Goal: Transaction & Acquisition: Purchase product/service

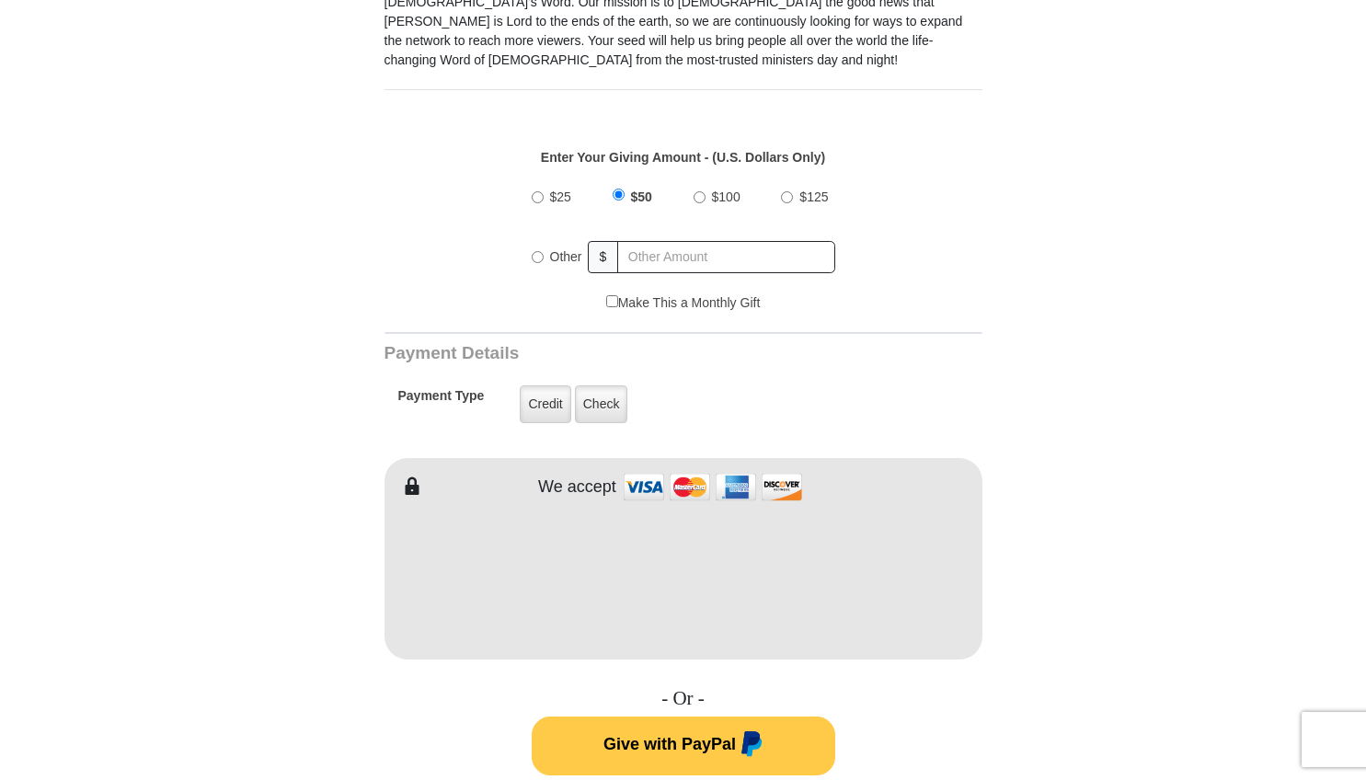
click at [538, 258] on input "Other" at bounding box center [538, 257] width 12 height 12
radio input "true"
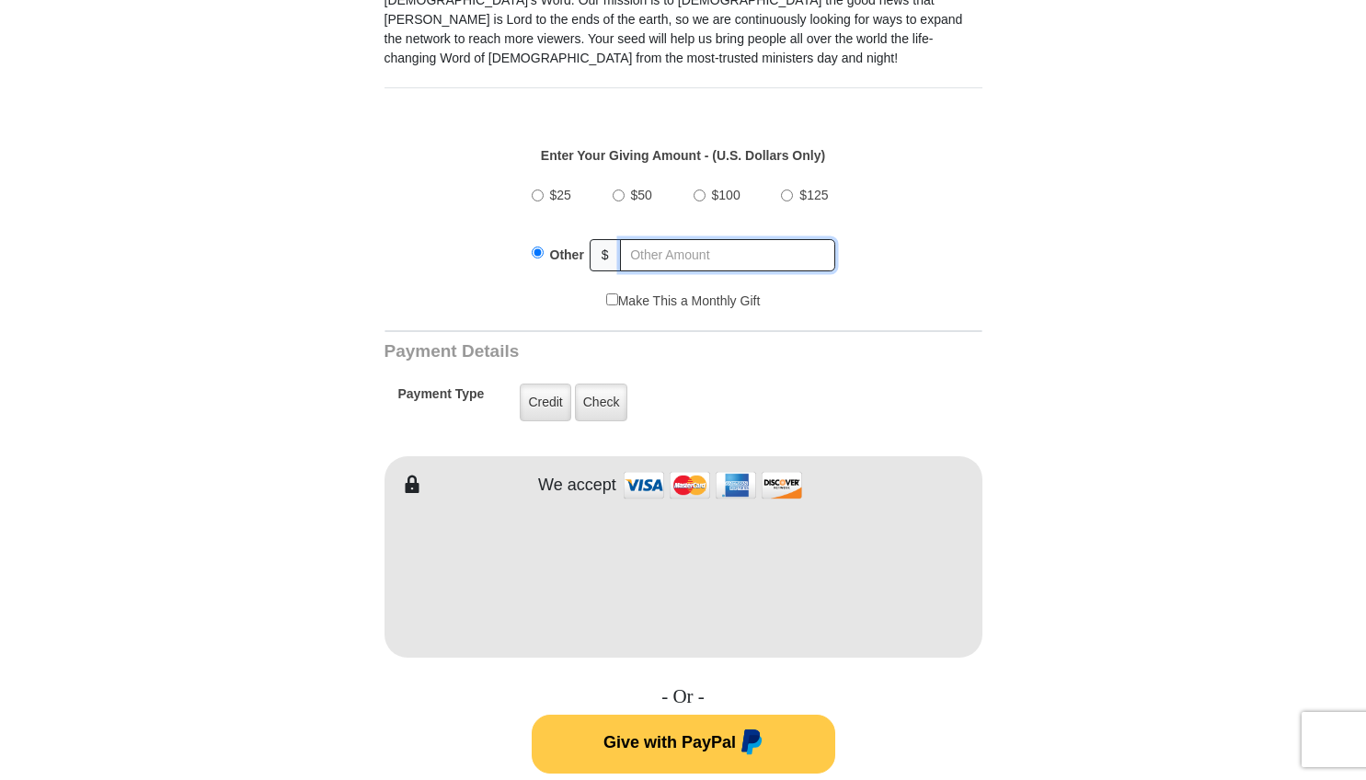
click at [637, 253] on input "text" at bounding box center [727, 255] width 215 height 32
type input "10"
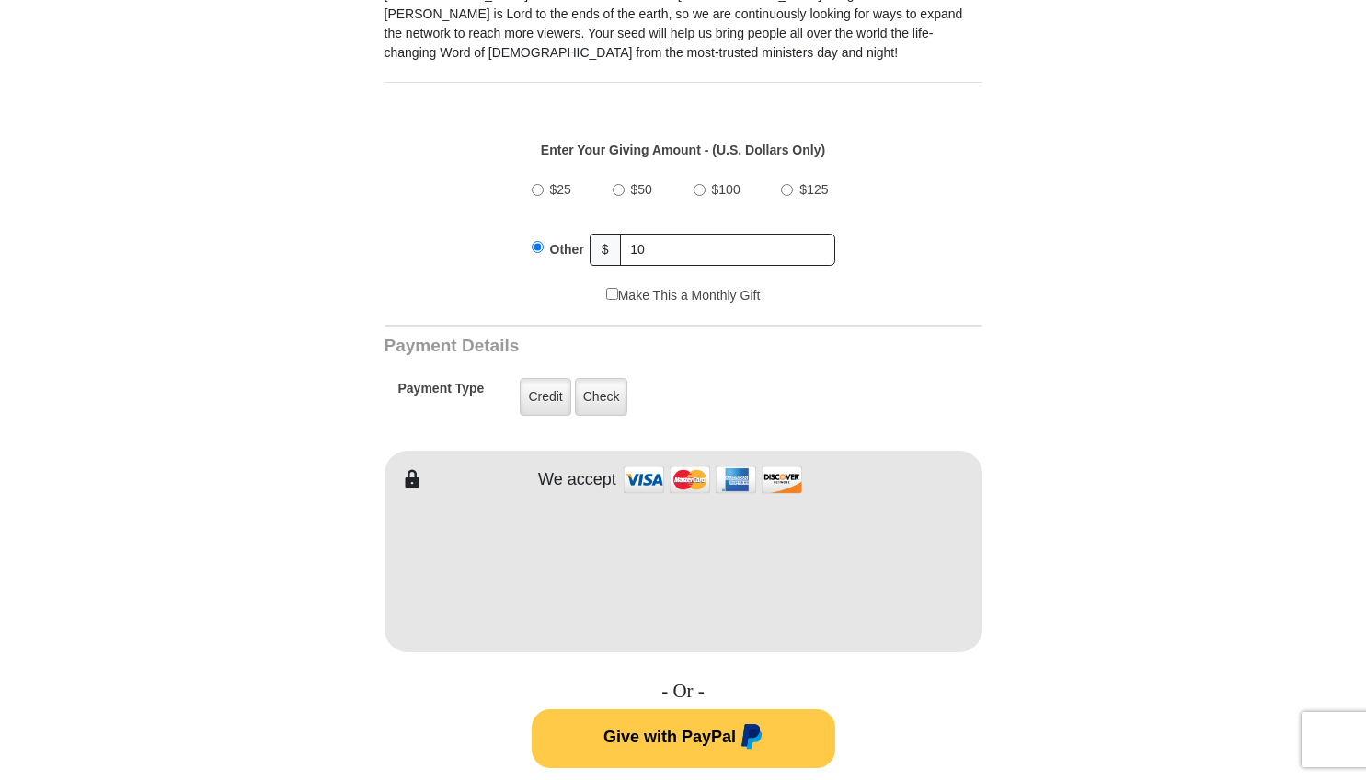
click at [913, 232] on div "$25 $50 $100 $125 Other $ 10" at bounding box center [683, 227] width 579 height 120
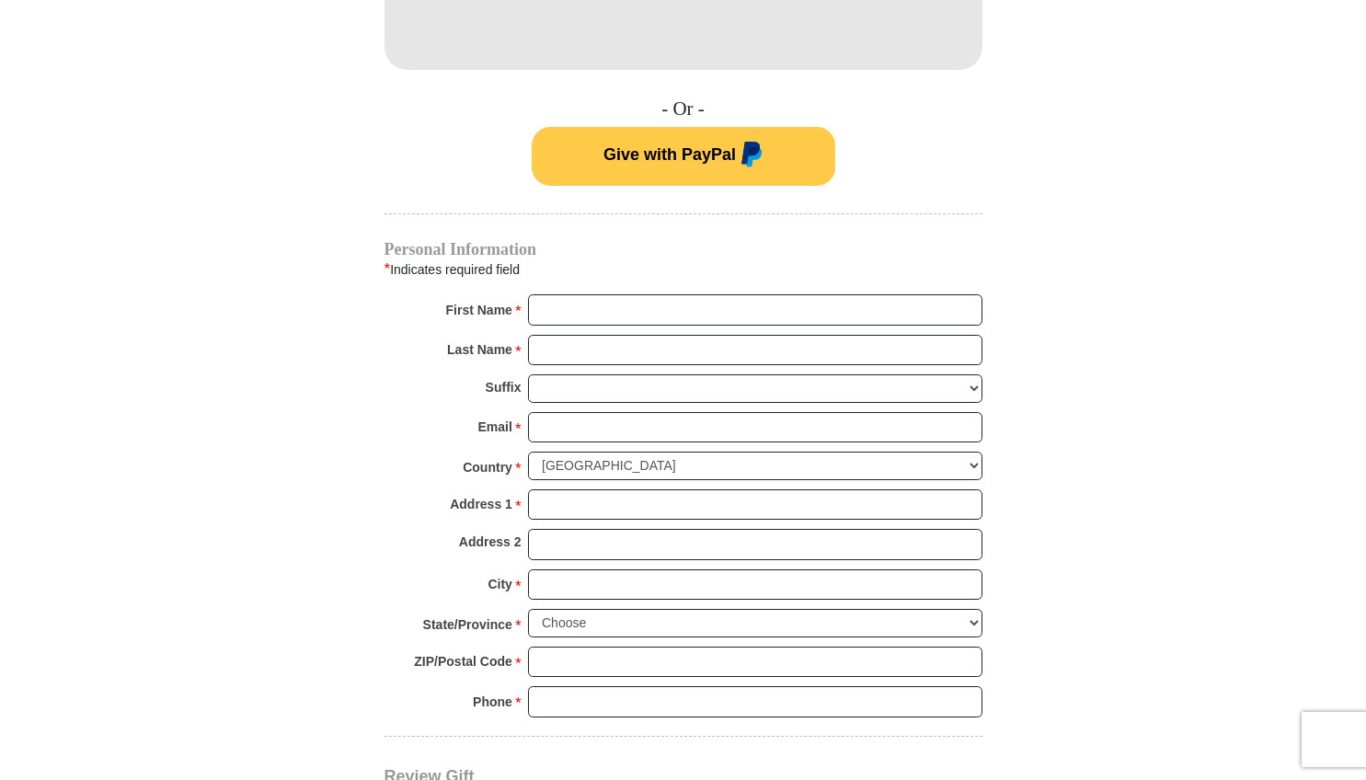
scroll to position [1317, 0]
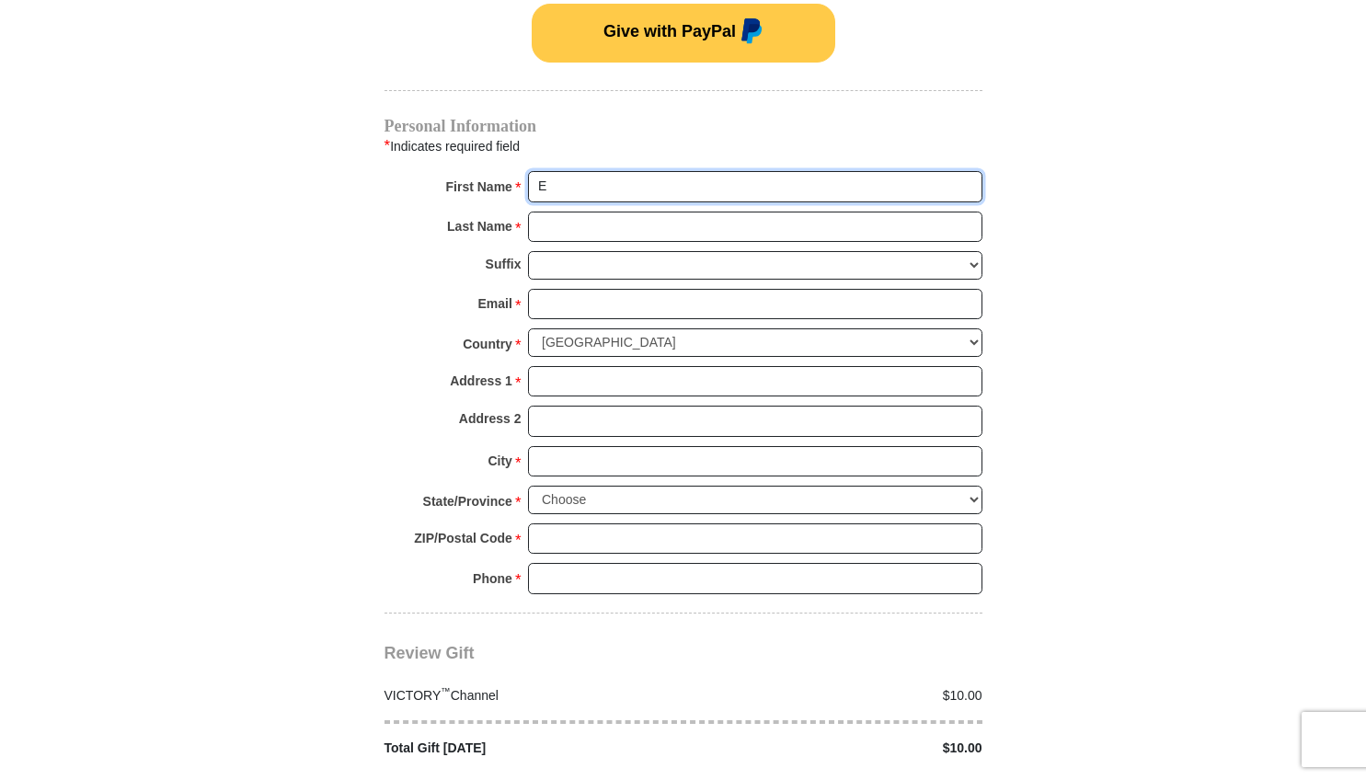
type input "Eric"
type input "Hershberger"
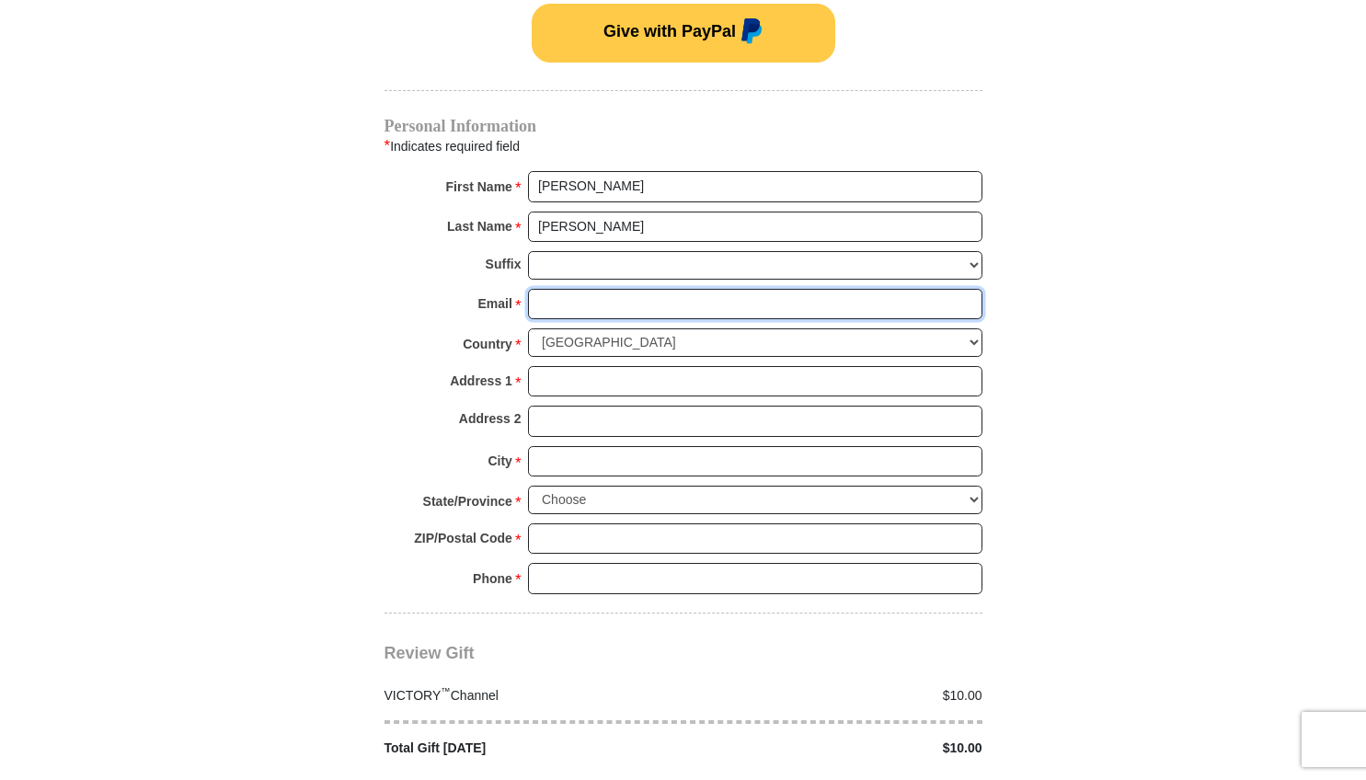
type input "erichershberger7@gmail.com"
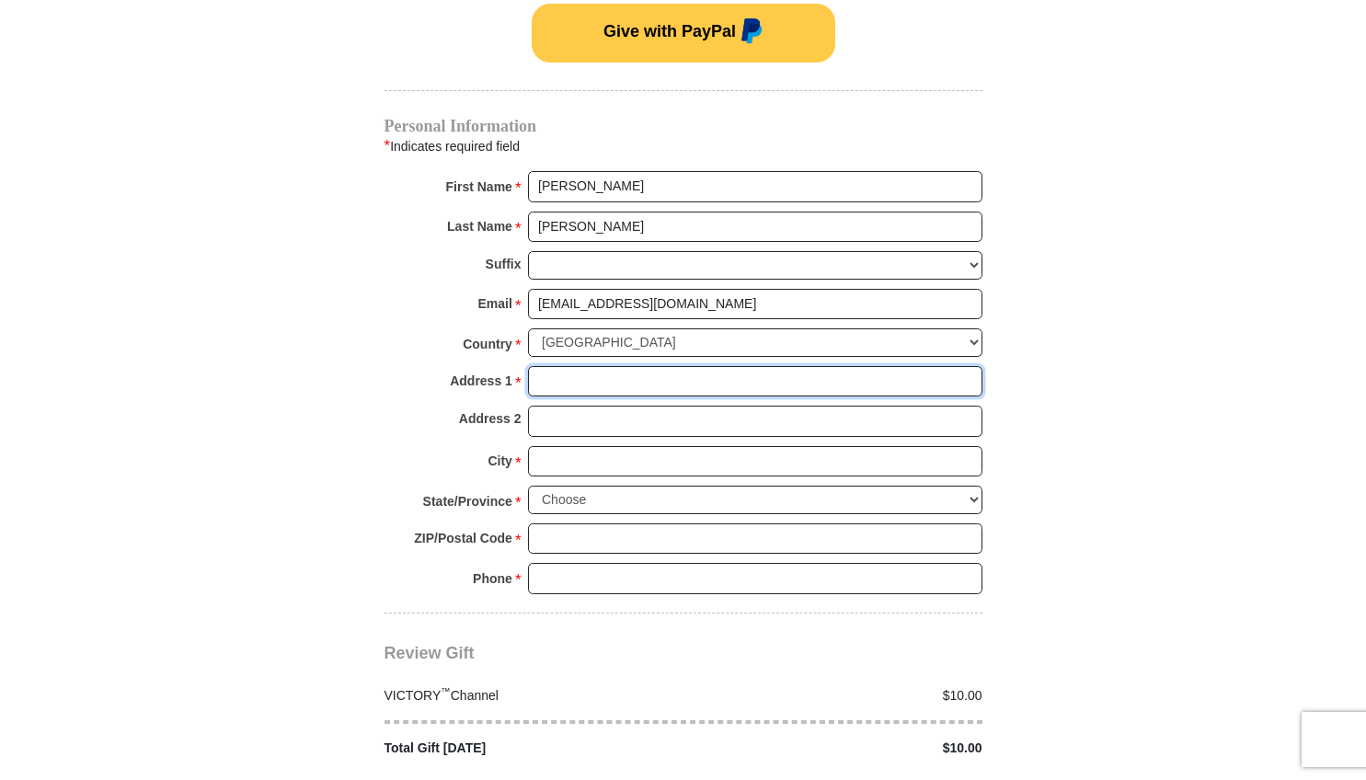
type input "2825 Nimishillen Church Rd NE"
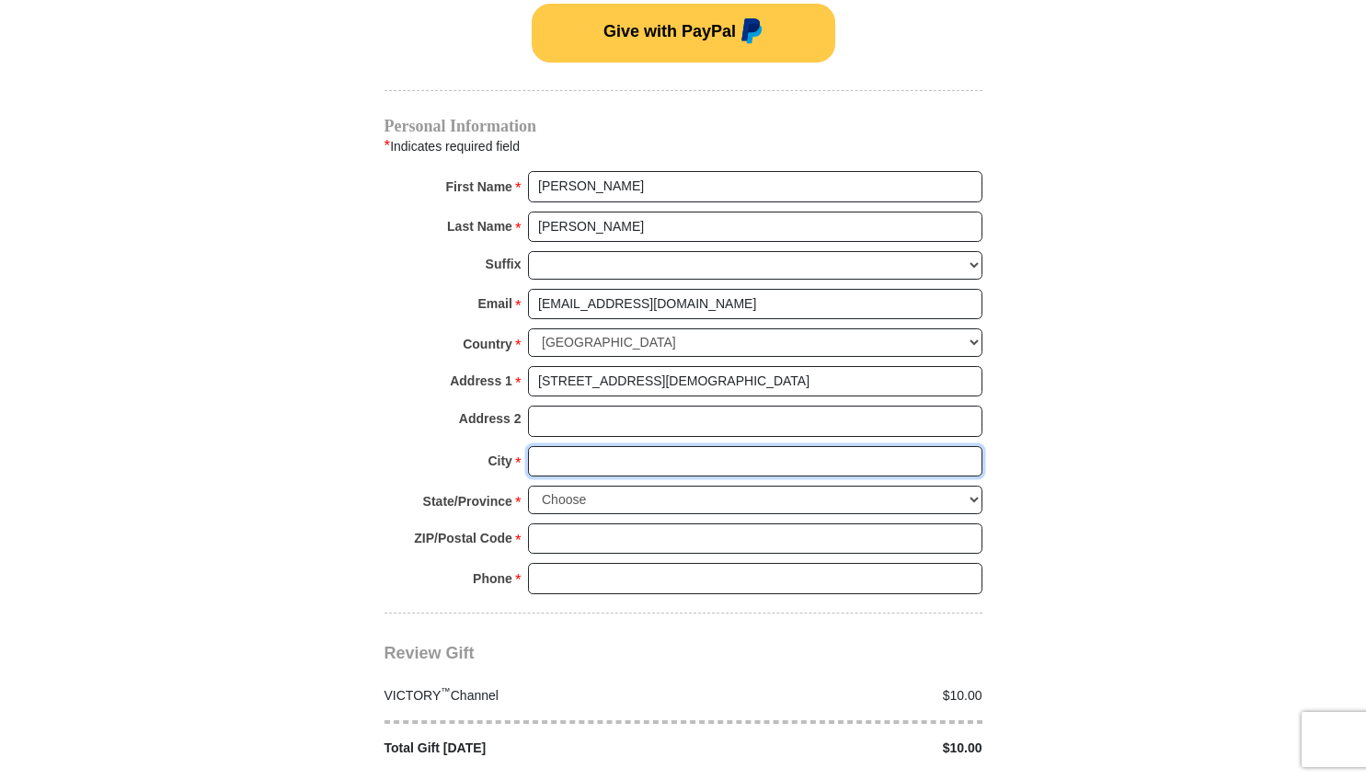
type input "Canton"
select select "OH"
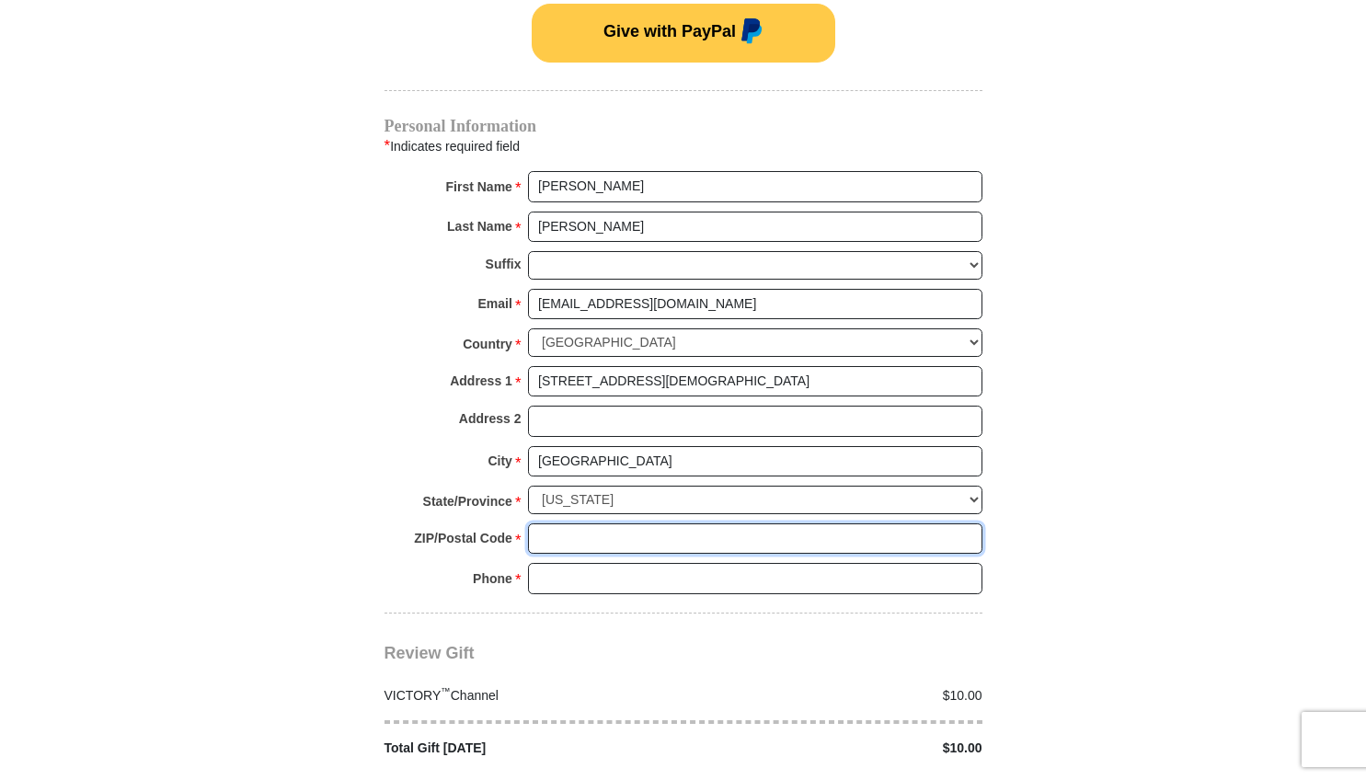
type input "44721"
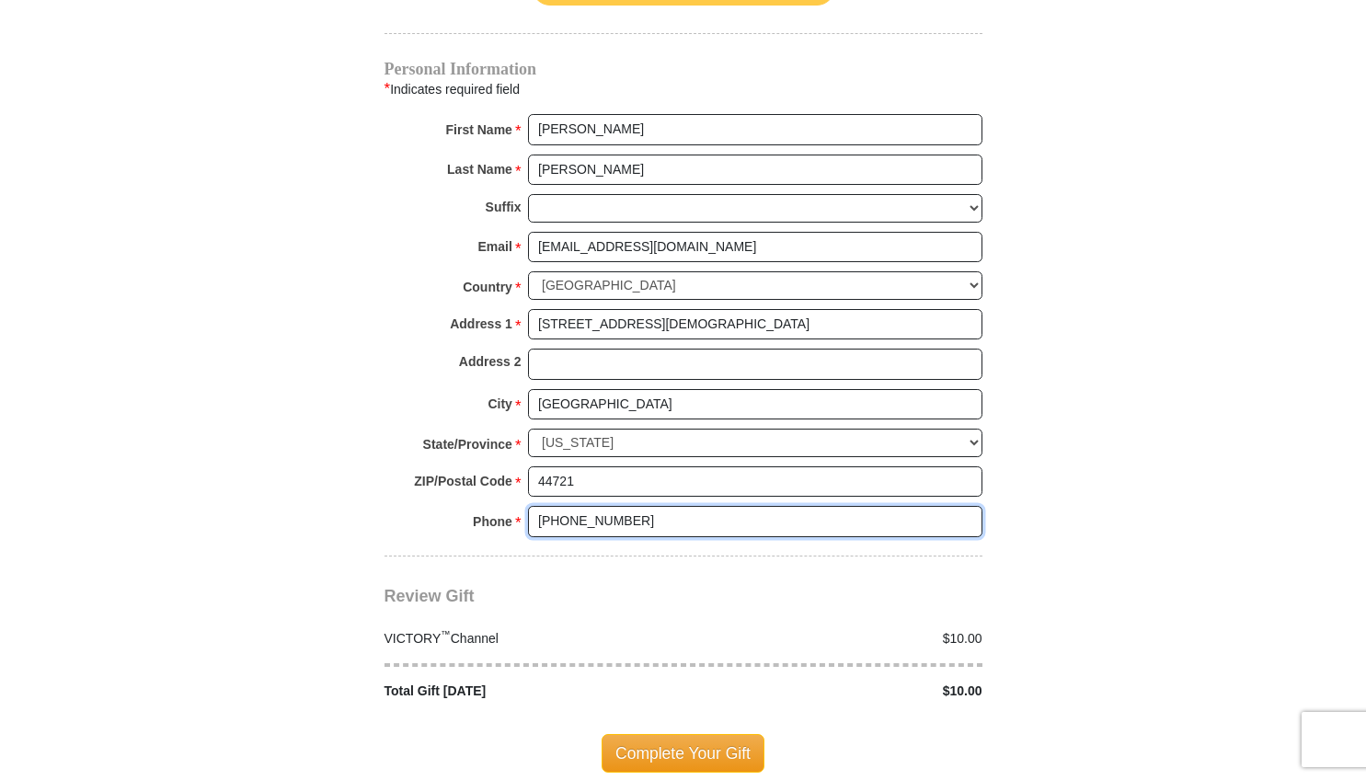
scroll to position [1374, 0]
type input "330-685-6618"
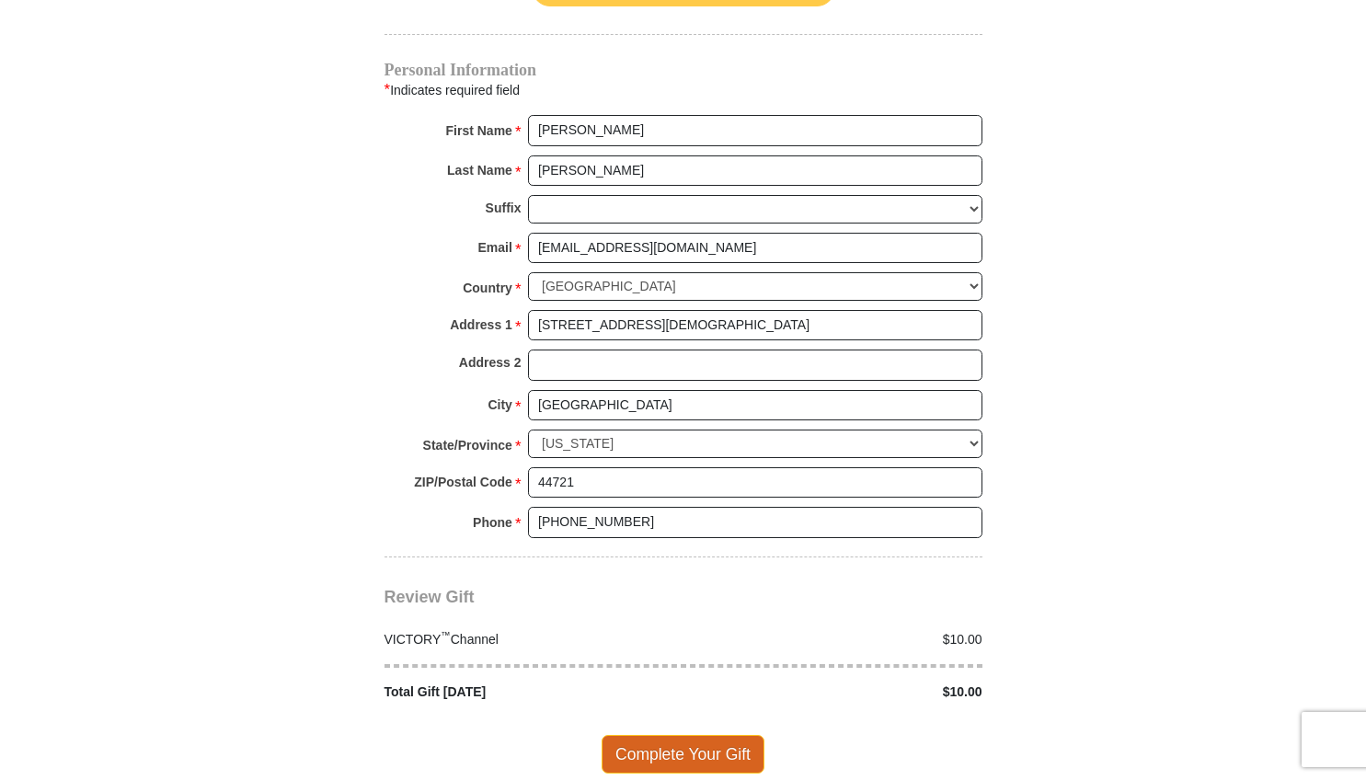
click at [662, 735] on span "Complete Your Gift" at bounding box center [683, 754] width 163 height 39
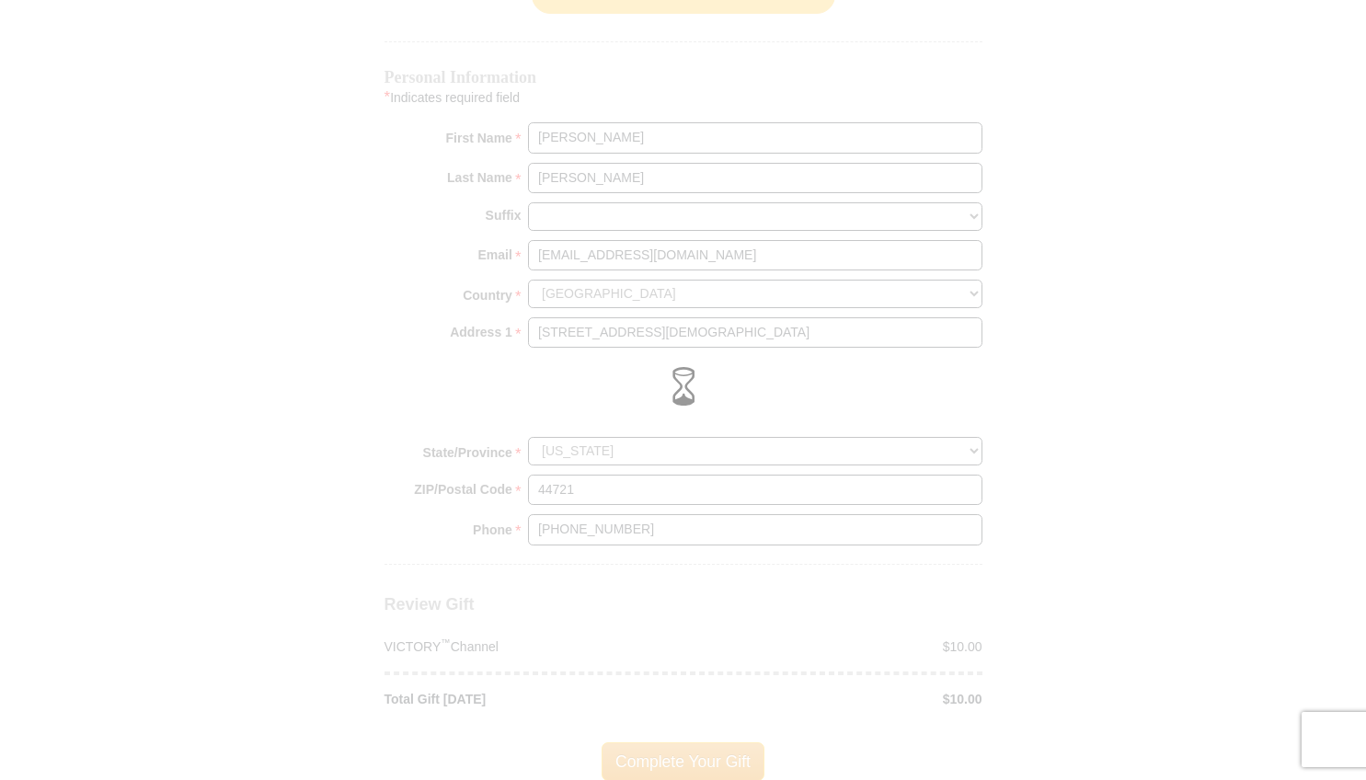
scroll to position [1363, 0]
